Goal: Find specific page/section: Find specific page/section

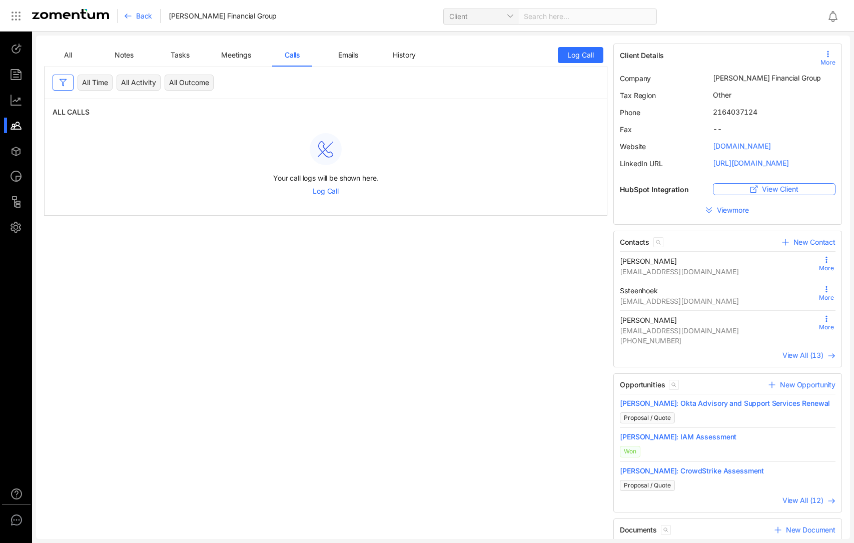
click at [66, 56] on span "All" at bounding box center [68, 55] width 8 height 9
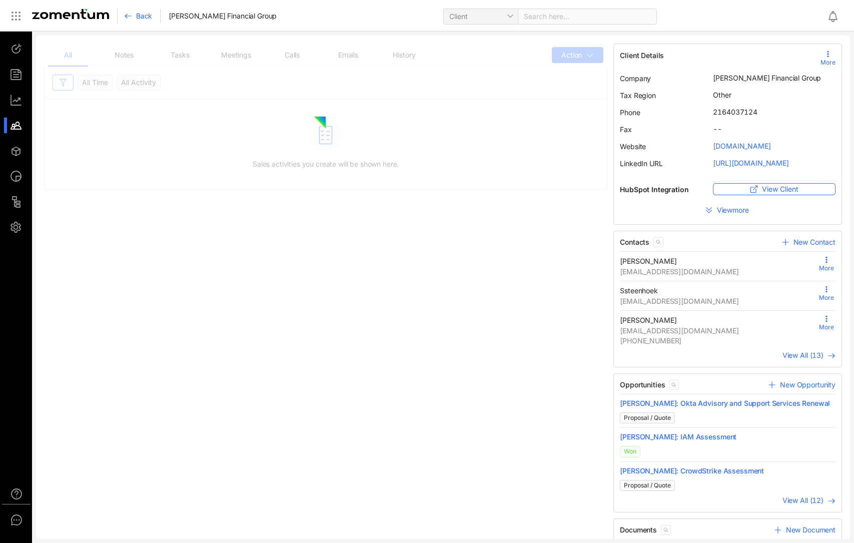
click at [820, 59] on span "More" at bounding box center [827, 62] width 15 height 9
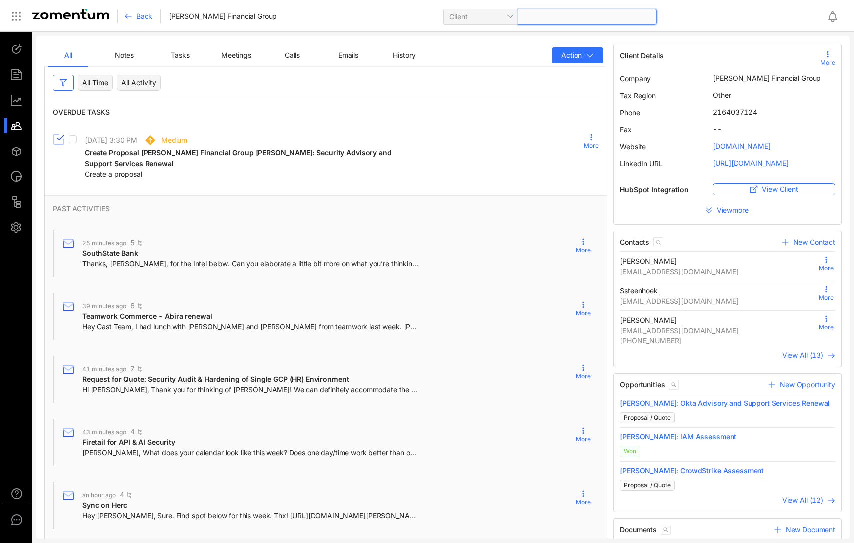
click at [541, 18] on div at bounding box center [587, 17] width 139 height 16
type input "*"
click at [14, 133] on div at bounding box center [21, 126] width 22 height 16
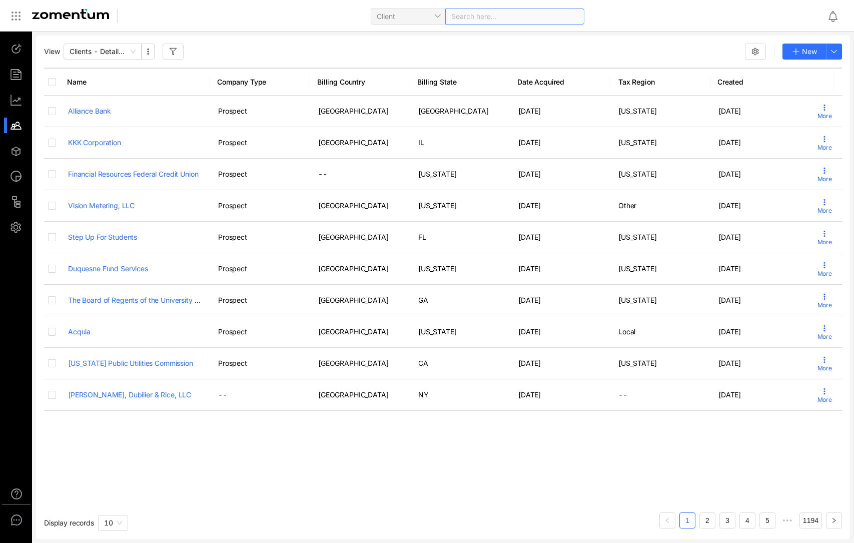
click at [482, 17] on div "Search here..." at bounding box center [514, 17] width 139 height 16
type input "***"
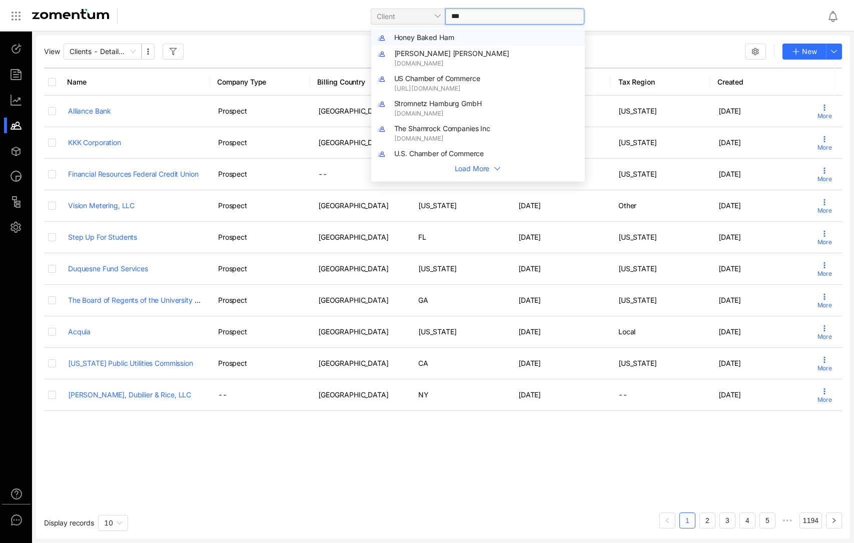
click at [450, 34] on span "Honey Baked Ham" at bounding box center [424, 37] width 60 height 9
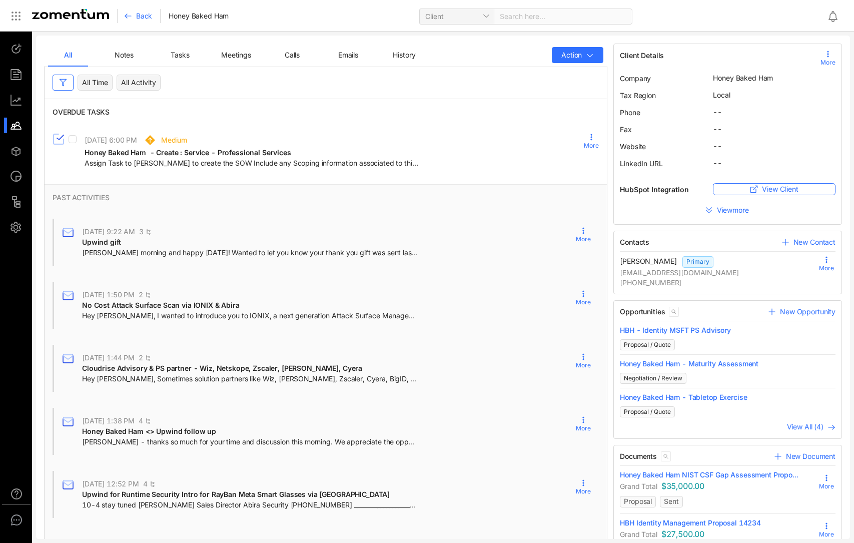
click at [401, 56] on span "History" at bounding box center [404, 55] width 23 height 9
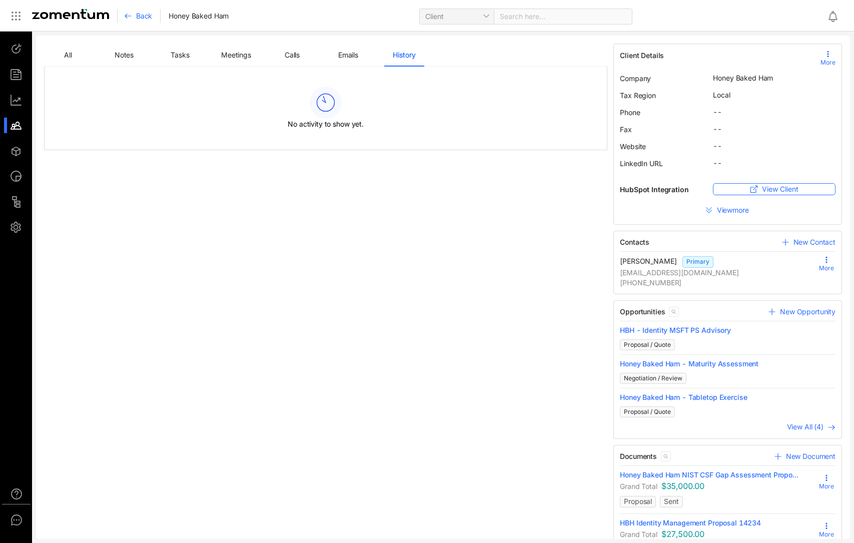
click at [717, 212] on span "View more" at bounding box center [734, 210] width 34 height 10
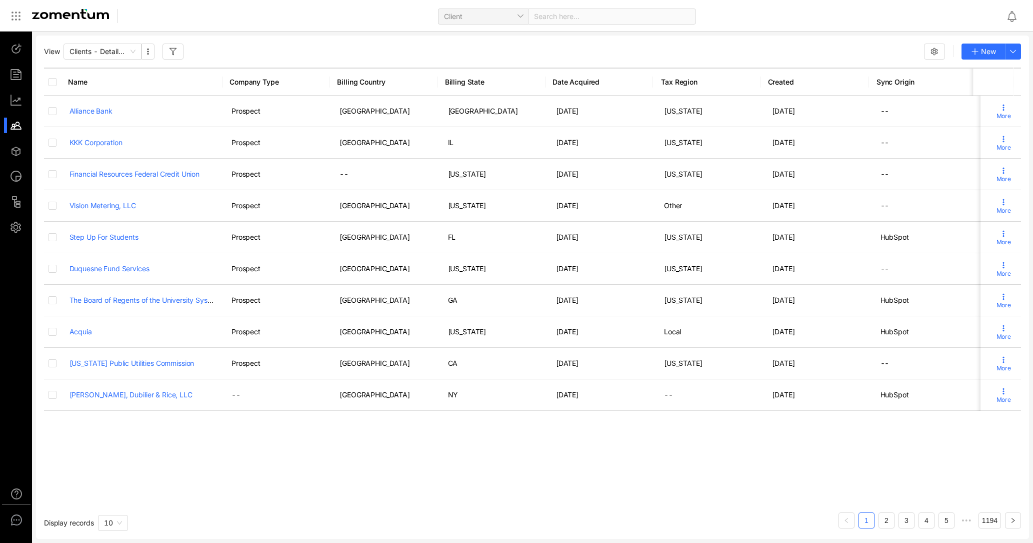
click at [853, 56] on button "button" at bounding box center [934, 52] width 21 height 16
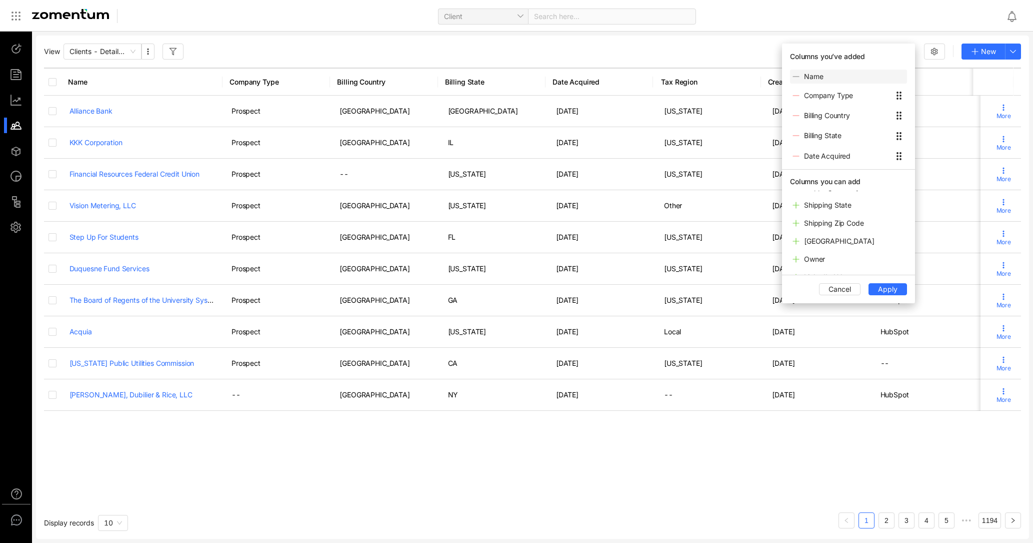
scroll to position [143, 0]
click at [799, 239] on icon at bounding box center [796, 239] width 8 height 8
click at [853, 292] on span "Apply" at bounding box center [888, 289] width 20 height 11
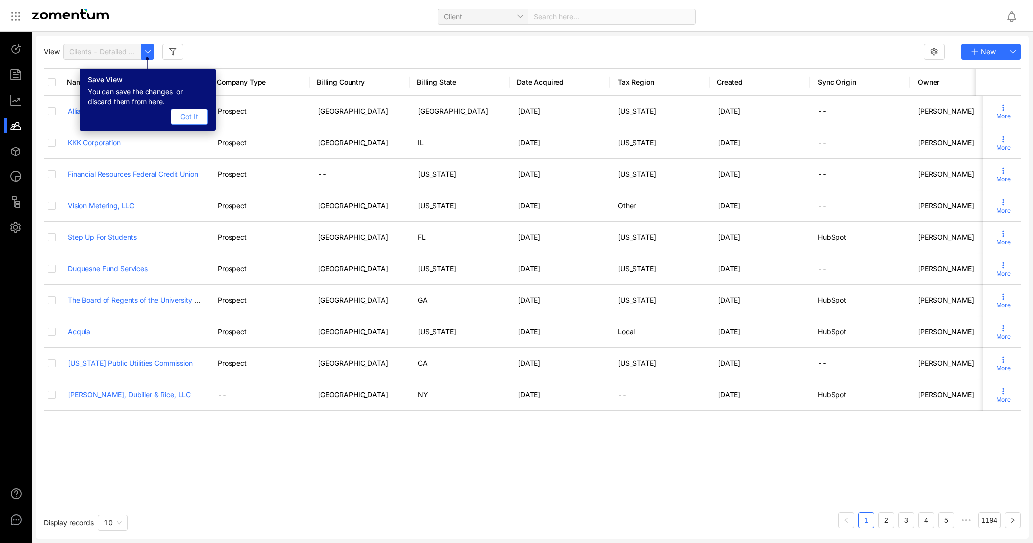
click at [192, 113] on span "Got It" at bounding box center [190, 116] width 18 height 11
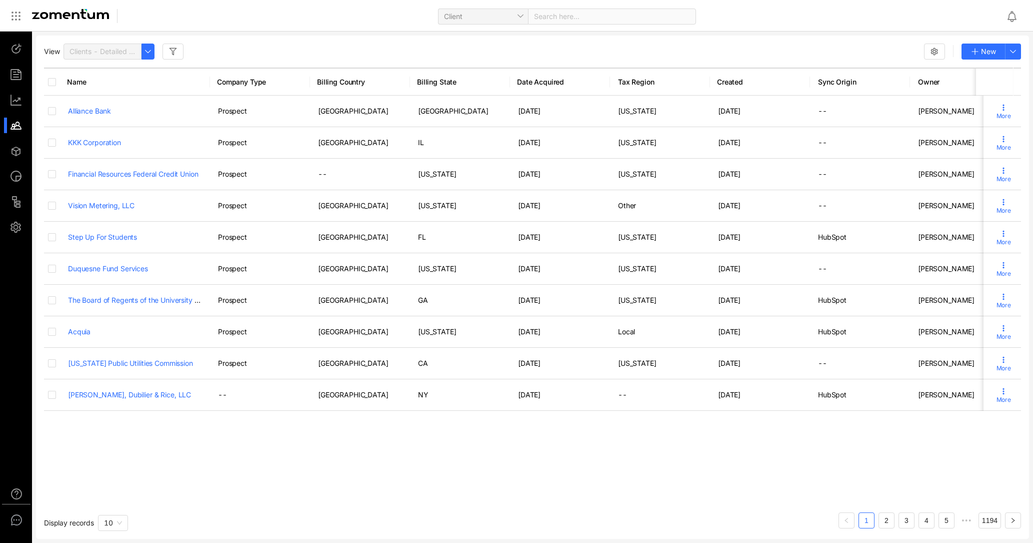
click at [83, 46] on span "Clients - Detailed View" at bounding box center [103, 51] width 66 height 15
click at [173, 50] on use "button" at bounding box center [173, 51] width 7 height 7
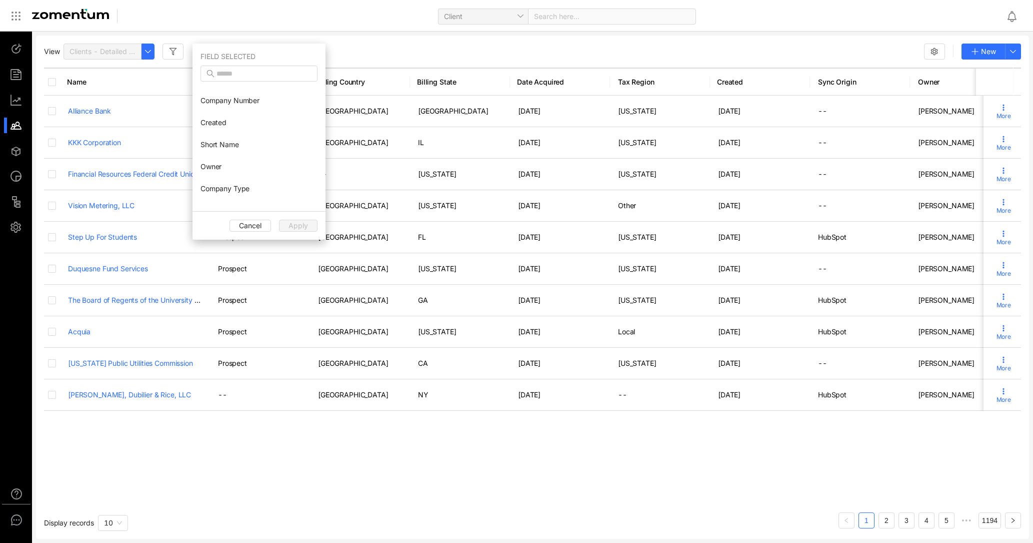
click at [371, 49] on div "View Clients - Detailed View New" at bounding box center [532, 52] width 977 height 16
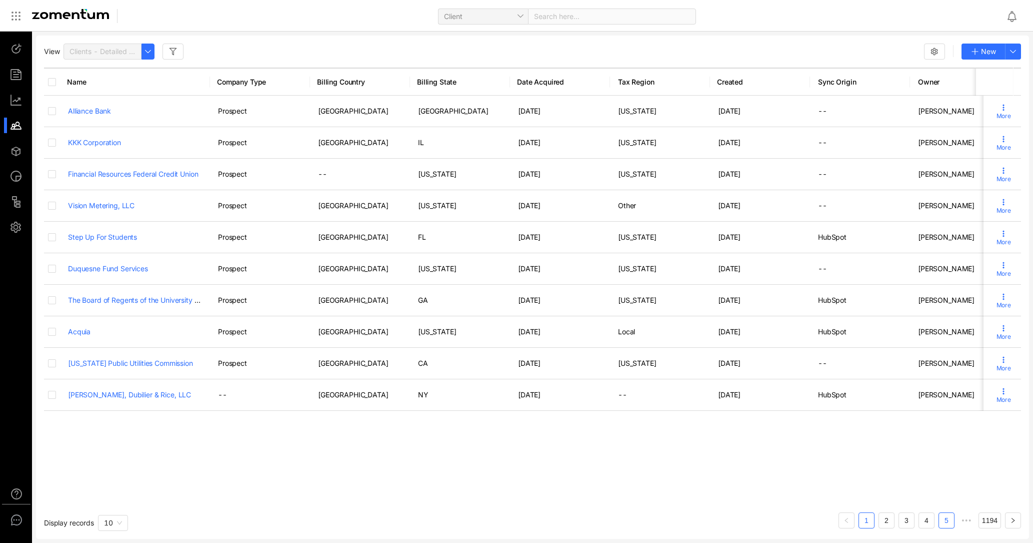
click at [853, 522] on link "5" at bounding box center [946, 520] width 15 height 15
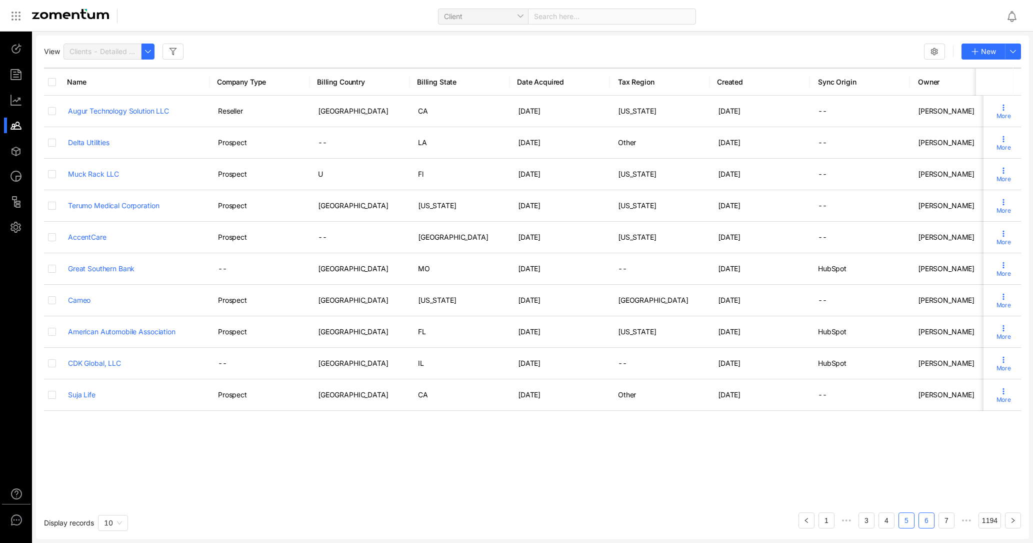
click at [853, 523] on link "6" at bounding box center [926, 520] width 15 height 15
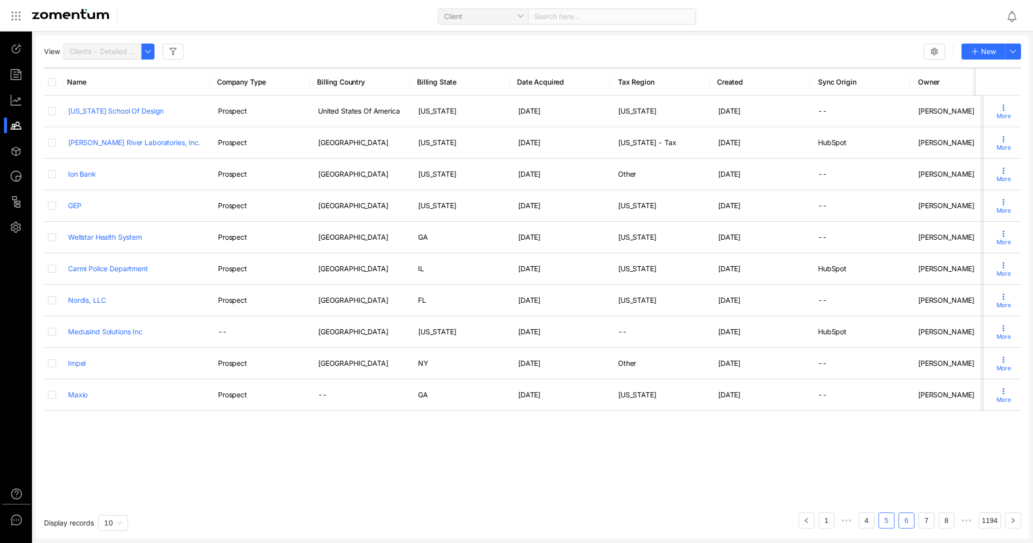
click at [853, 521] on link "5" at bounding box center [886, 520] width 15 height 15
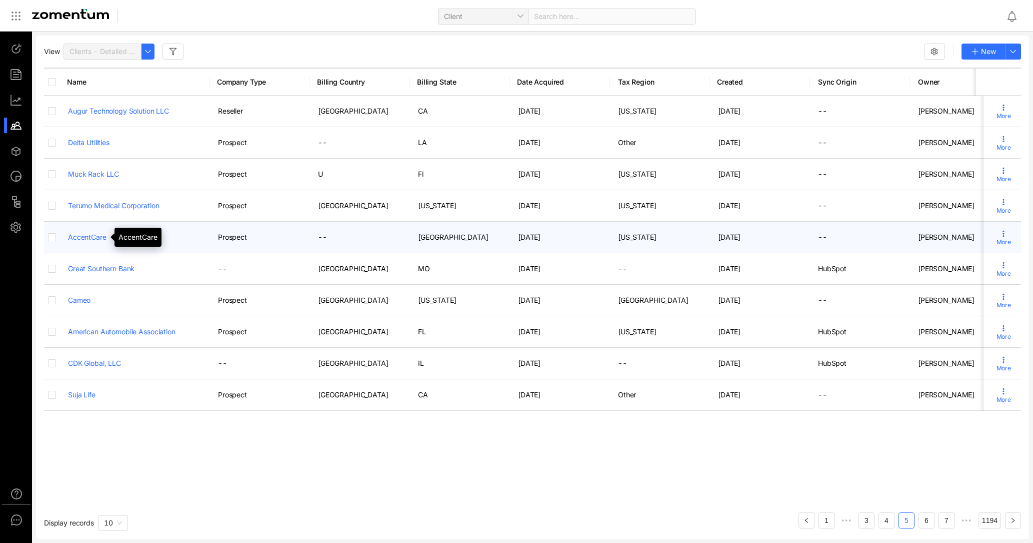
click at [79, 240] on link "AccentCare" at bounding box center [87, 237] width 39 height 9
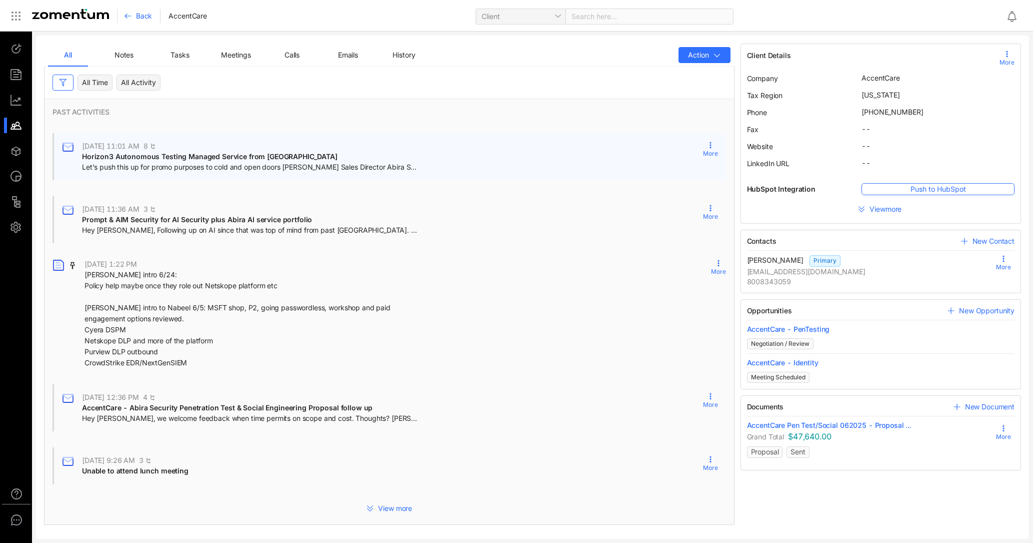
click at [200, 154] on span "Horizon3 Autonomous Testing Managed Service from [GEOGRAPHIC_DATA]" at bounding box center [210, 156] width 256 height 9
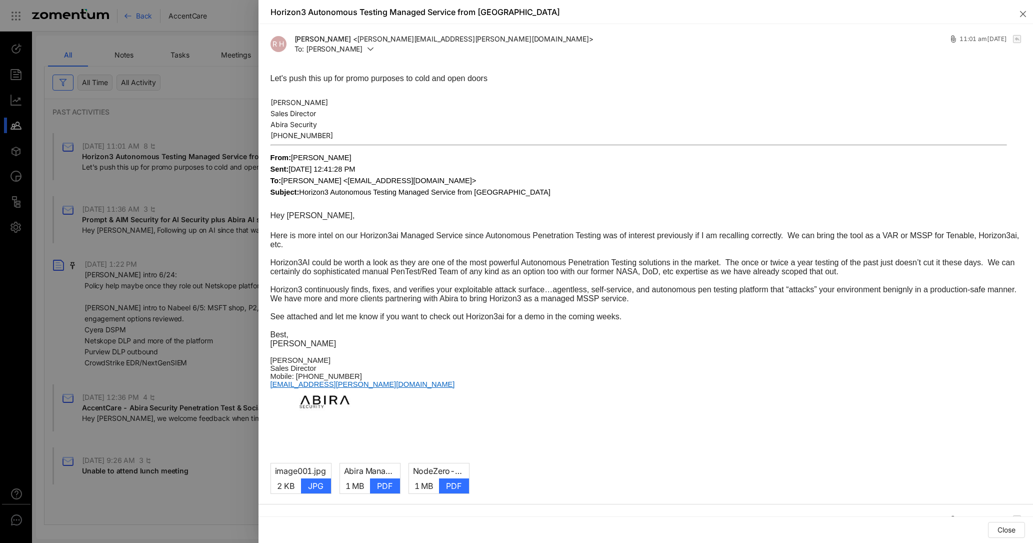
drag, startPoint x: 290, startPoint y: 161, endPoint x: 381, endPoint y: 272, distance: 143.9
click at [381, 272] on div "Let's push this up for promo purposes to cold and open doors [PERSON_NAME] Sale…" at bounding box center [646, 261] width 751 height 379
click at [382, 272] on span "Horizon3AI could be worth a look as they are one of the most powerful Autonomou…" at bounding box center [643, 267] width 745 height 18
drag, startPoint x: 510, startPoint y: 323, endPoint x: 386, endPoint y: 231, distance: 155.1
click at [386, 231] on div "Here is more intel on our Horizon3ai Managed Service since Autonomous Penetrati…" at bounding box center [646, 336] width 751 height 229
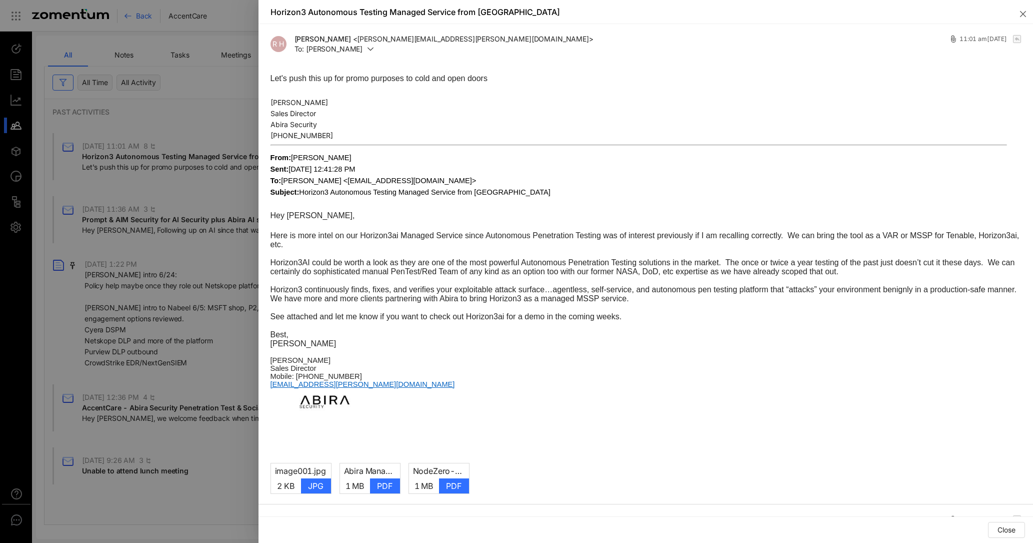
click at [386, 236] on span "Here is more intel on our Horizon3ai Managed Service since Autonomous Penetrati…" at bounding box center [645, 240] width 749 height 18
drag, startPoint x: 371, startPoint y: 125, endPoint x: 324, endPoint y: 69, distance: 72.4
click at [324, 69] on div "image001.jpg 2 KB jpg Abira Managed Service - Horizon3 Factsheet_NodeZero.pdf 1…" at bounding box center [646, 284] width 775 height 440
drag, startPoint x: 389, startPoint y: 222, endPoint x: 467, endPoint y: 301, distance: 111.0
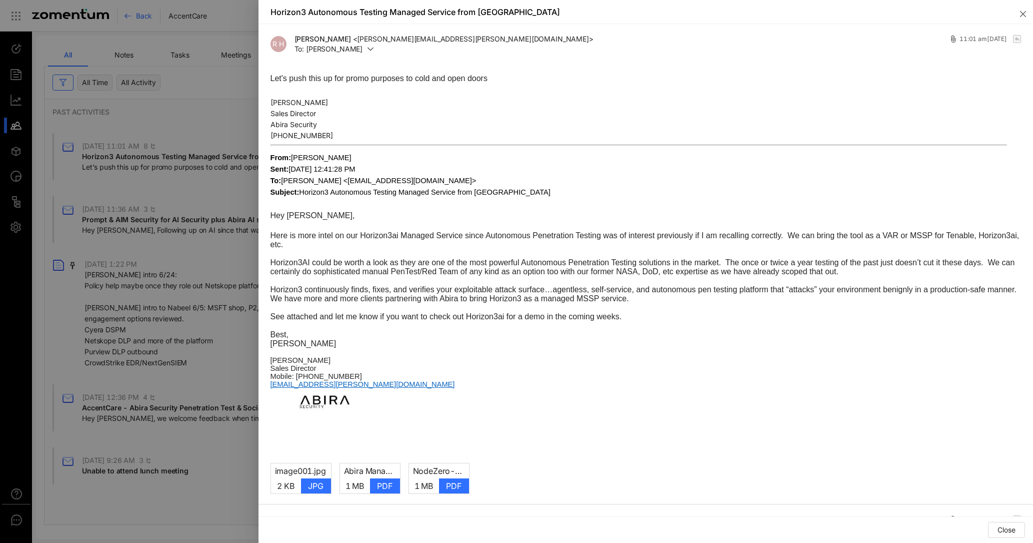
click at [466, 300] on div "Let's push this up for promo purposes to cold and open doors [PERSON_NAME] Sale…" at bounding box center [646, 261] width 751 height 379
click at [471, 305] on p at bounding box center [646, 307] width 751 height 9
click at [853, 14] on icon "close" at bounding box center [1023, 14] width 8 height 8
